Goal: Task Accomplishment & Management: Use online tool/utility

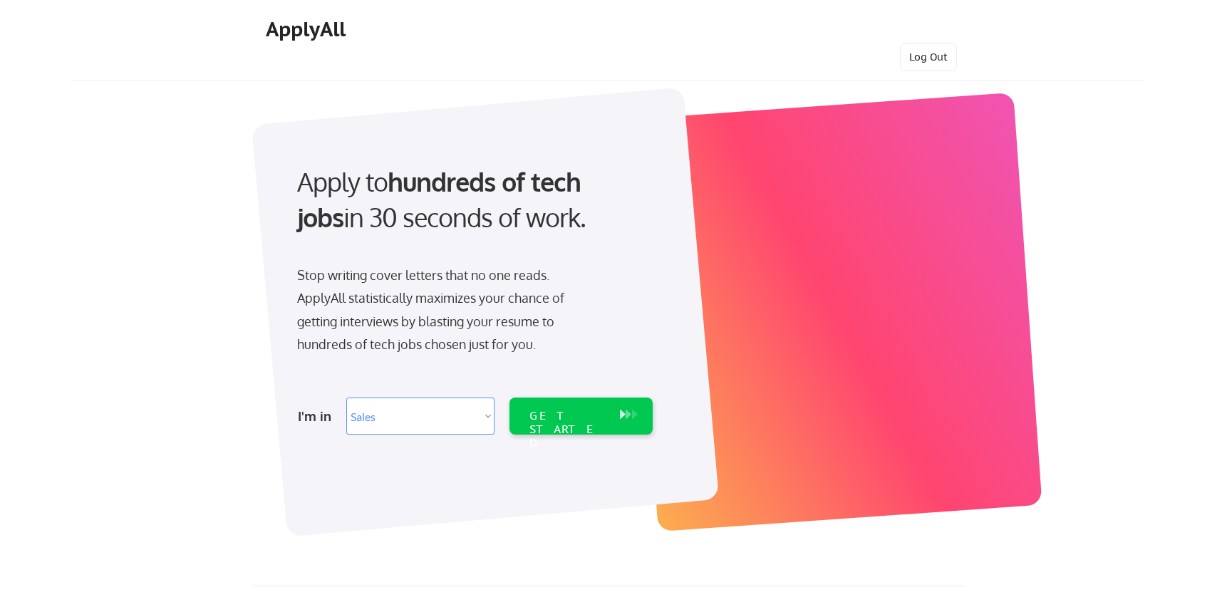
select select ""sales0""
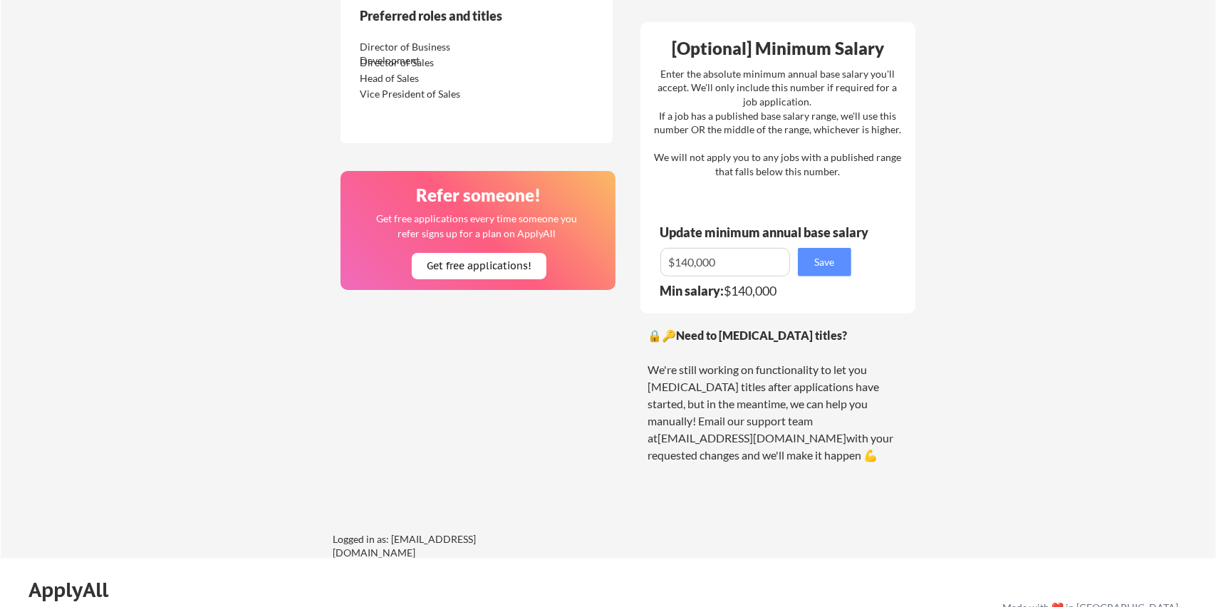
scroll to position [1009, 0]
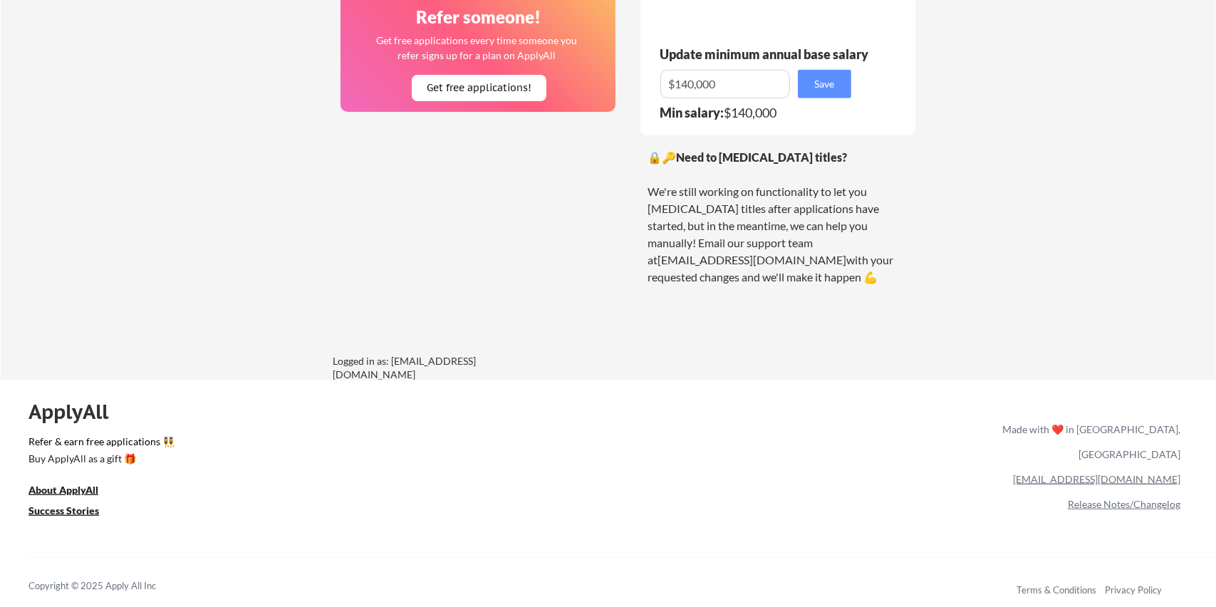
click at [1153, 473] on link "[EMAIL_ADDRESS][DOMAIN_NAME]" at bounding box center [1096, 479] width 167 height 12
click at [916, 505] on div "ApplyAll Refer & earn free applications 👯‍♀️ Buy ApplyAll as a gift 🎁 About App…" at bounding box center [608, 503] width 1216 height 226
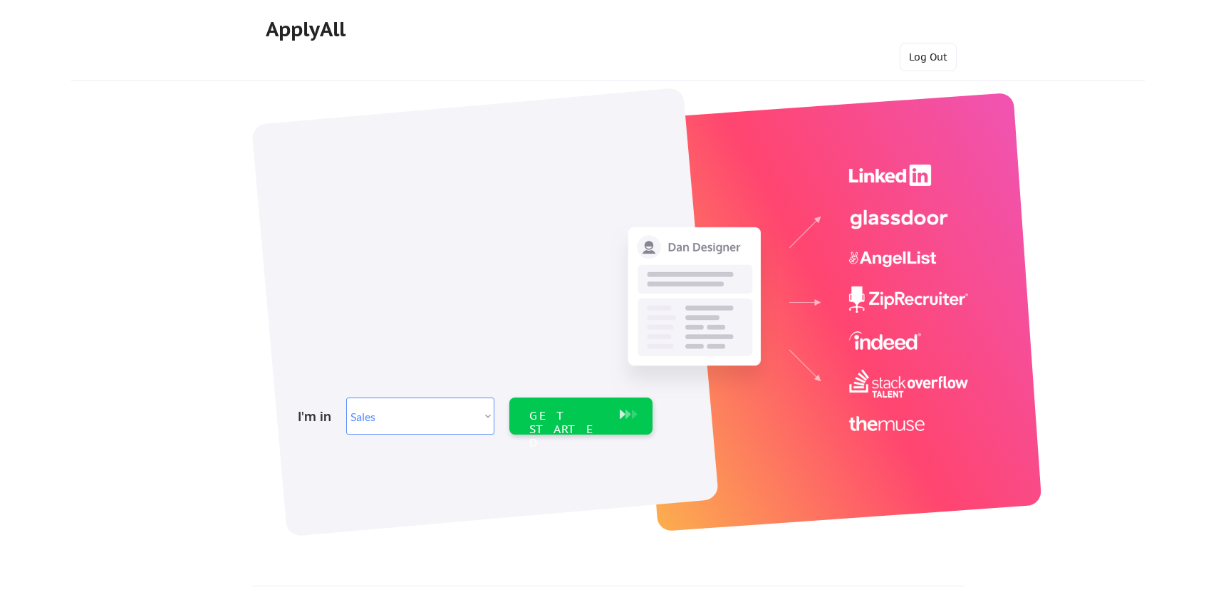
select select ""sales0""
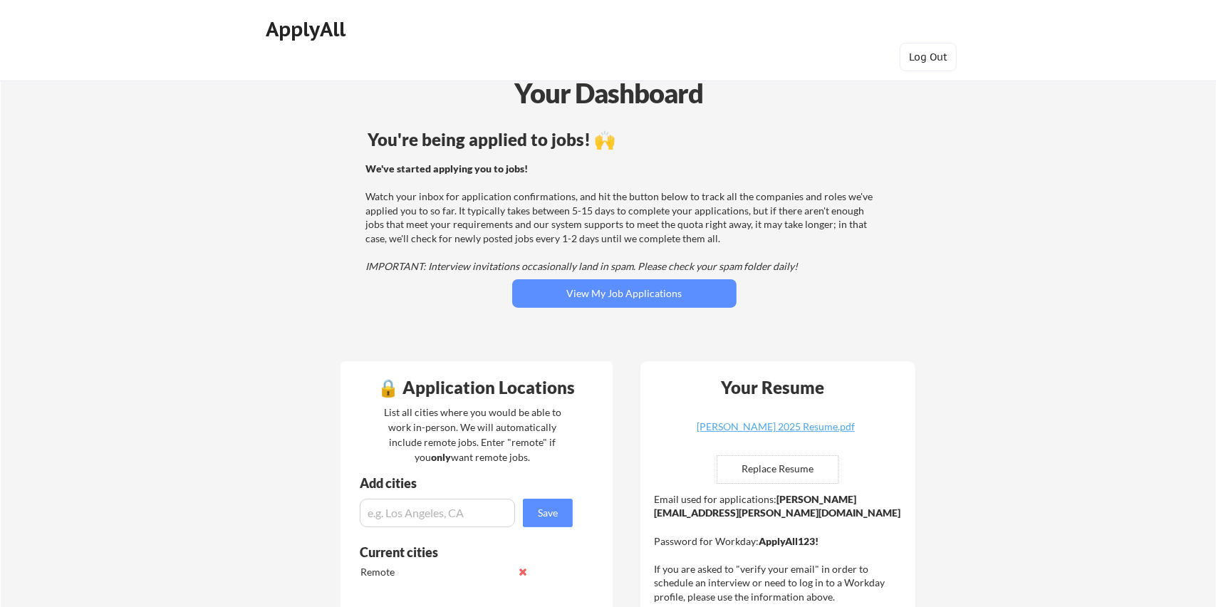
click at [738, 471] on input "file" at bounding box center [778, 469] width 120 height 27
type input "C:\fakepath\Kaplan October Resume.pdf"
